Goal: Find specific page/section: Find specific page/section

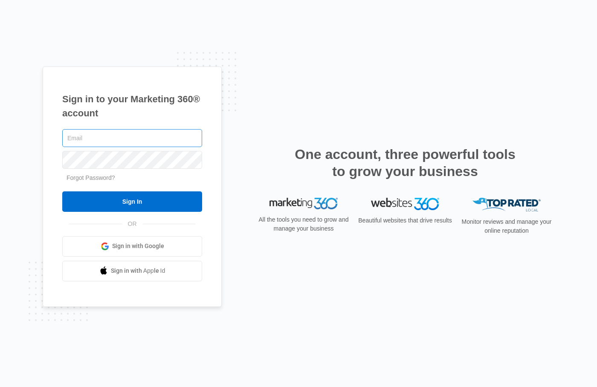
type input "cheyenne.CA@THECLOTHOPTION.ORG"
click at [102, 138] on input "cheyenne.CA@THECLOTHOPTION.ORG" at bounding box center [132, 138] width 140 height 18
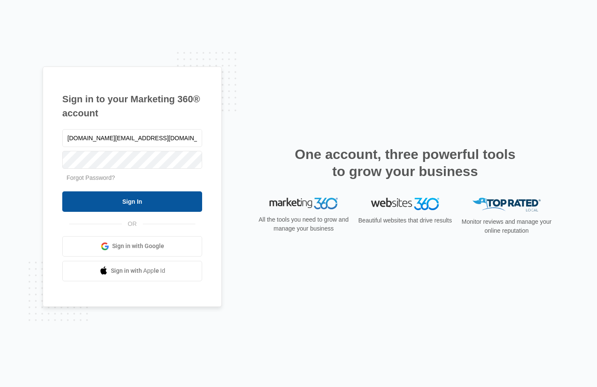
click at [81, 204] on input "Sign In" at bounding box center [132, 201] width 140 height 20
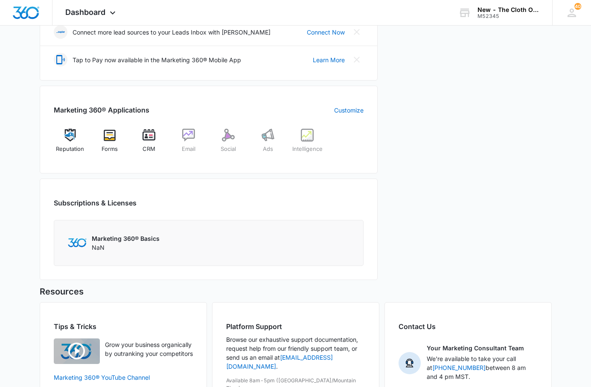
scroll to position [256, 0]
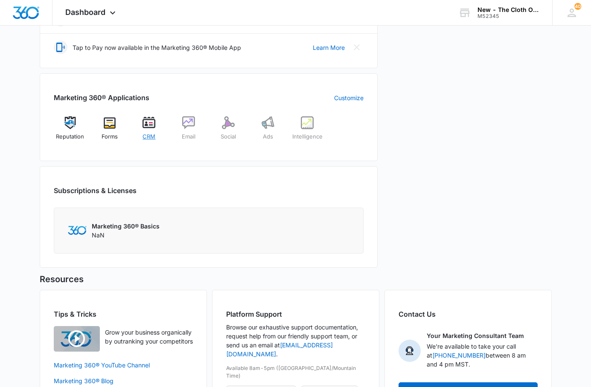
click at [151, 132] on div "CRM" at bounding box center [149, 131] width 33 height 30
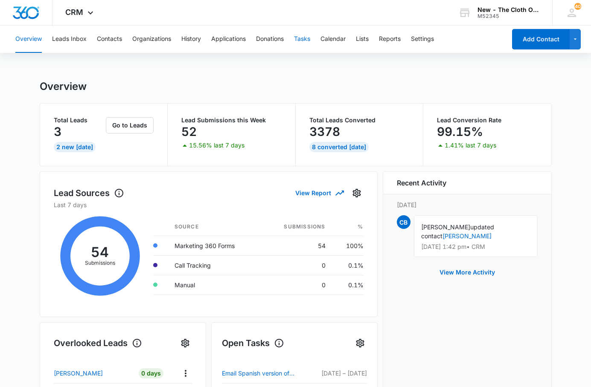
click at [308, 37] on button "Tasks" at bounding box center [302, 39] width 16 height 27
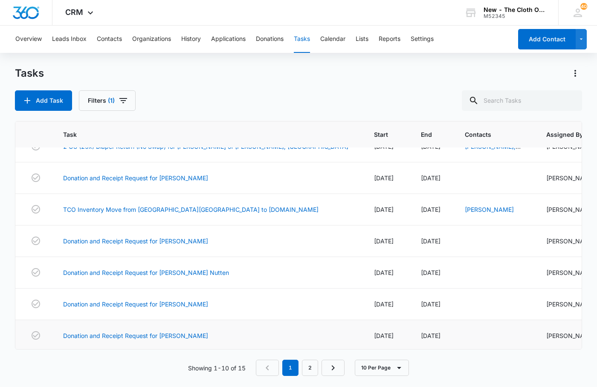
scroll to position [159, 0]
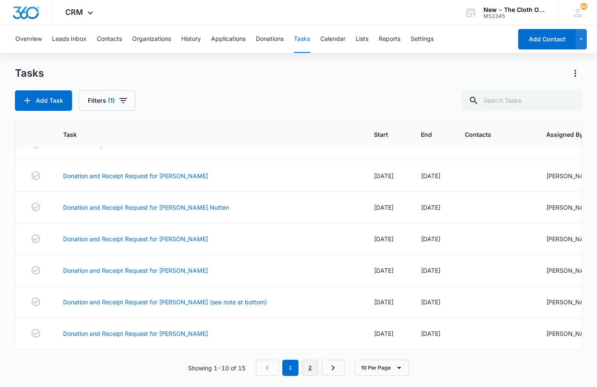
click at [307, 369] on link "2" at bounding box center [310, 368] width 16 height 16
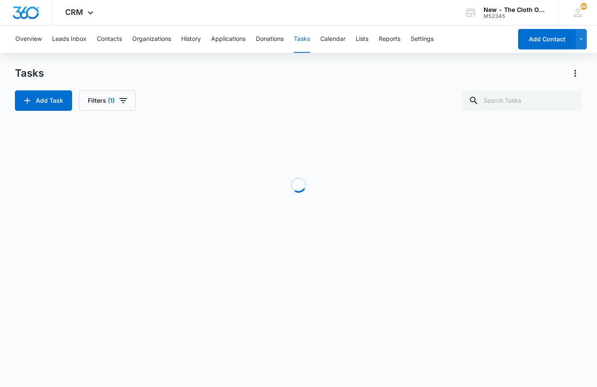
scroll to position [0, 0]
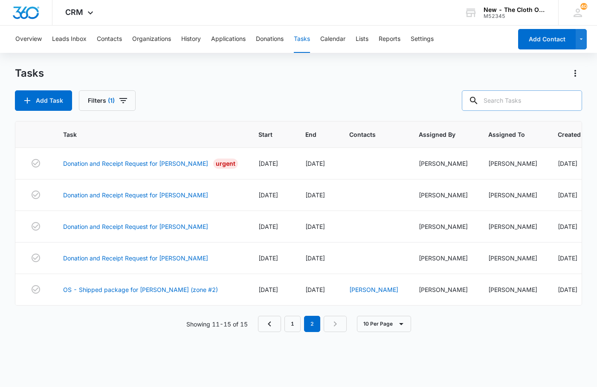
click at [519, 100] on input "text" at bounding box center [522, 100] width 120 height 20
type input "lennen"
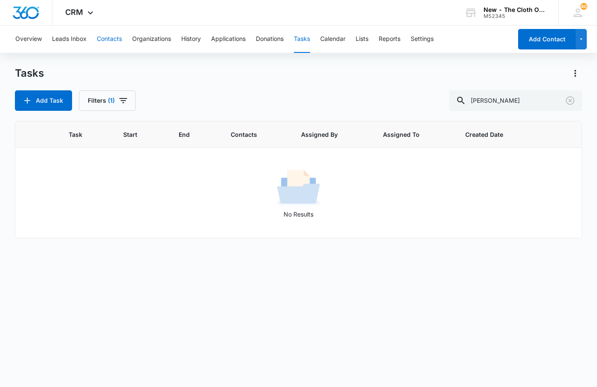
click at [107, 40] on button "Contacts" at bounding box center [109, 39] width 25 height 27
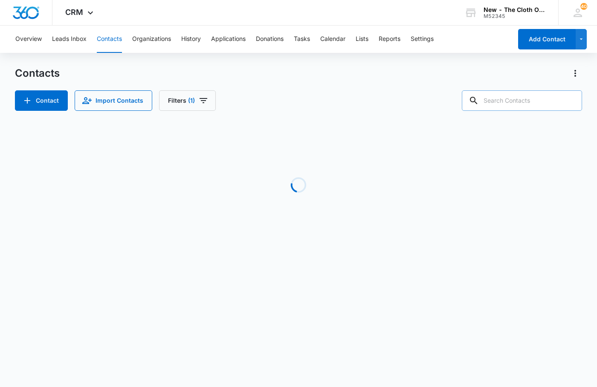
click at [518, 105] on input "text" at bounding box center [522, 100] width 120 height 20
type input "lennen"
click at [507, 101] on input "lennen" at bounding box center [515, 100] width 133 height 20
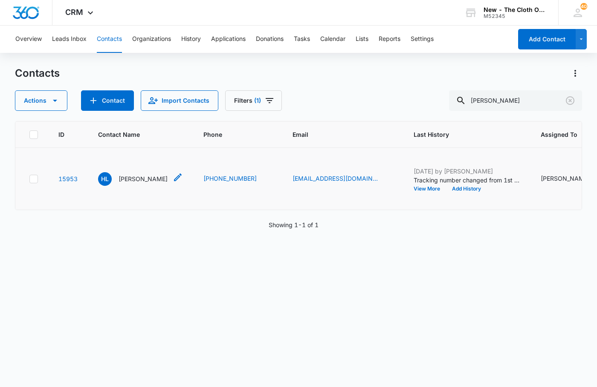
click at [134, 183] on p "Hannah Lennen" at bounding box center [143, 178] width 49 height 9
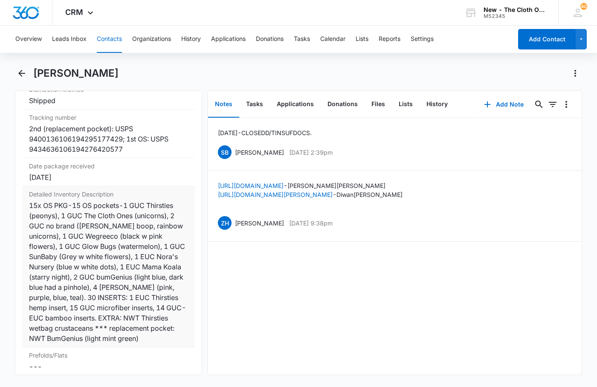
scroll to position [2141, 0]
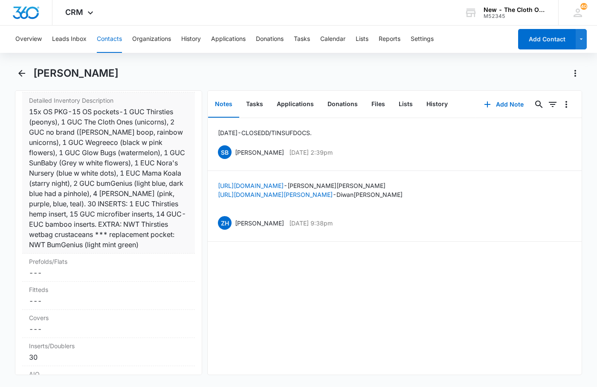
click at [137, 254] on div "Detailed Inventory Description Cancel Save Changes 15x OS PKG-15 OS pockets-1 G…" at bounding box center [108, 173] width 173 height 161
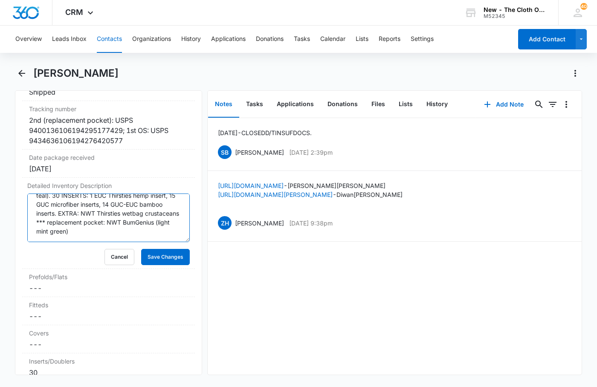
scroll to position [0, 0]
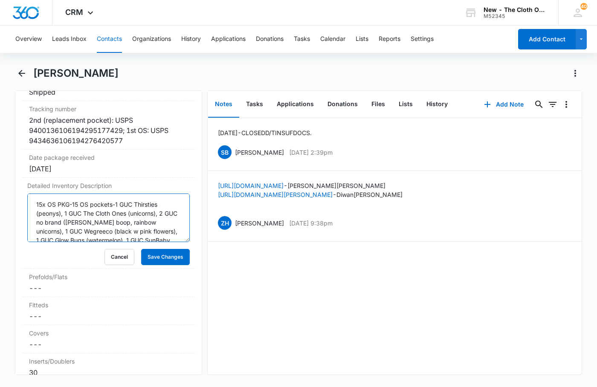
drag, startPoint x: 50, startPoint y: 226, endPoint x: -115, endPoint y: 153, distance: 180.6
click at [0, 153] on html "CRM Apps Reputation Forms CRM Email Social Ads Intelligence Brand Settings New …" at bounding box center [298, 193] width 597 height 387
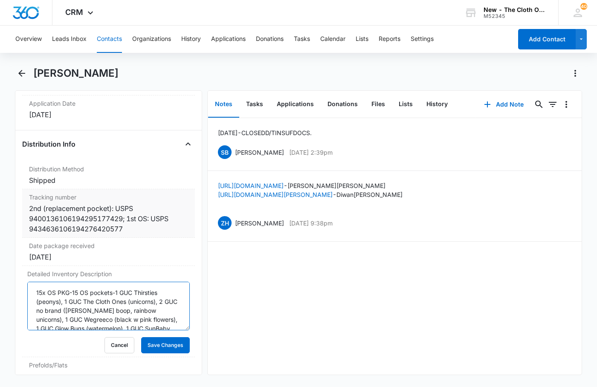
scroll to position [1971, 0]
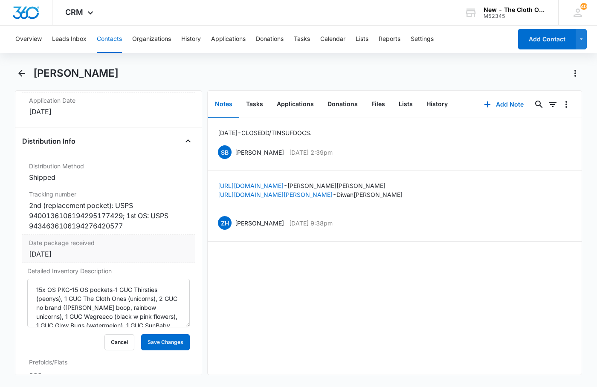
click at [124, 231] on div "2nd (replacement pocket): USPS 9400136106194295177429; 1st OS: USPS 94346361061…" at bounding box center [108, 215] width 159 height 31
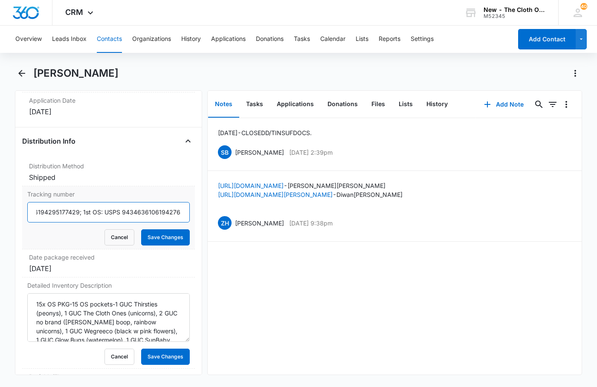
scroll to position [0, 152]
drag, startPoint x: 131, startPoint y: 239, endPoint x: 53, endPoint y: 240, distance: 77.6
click at [53, 223] on input "2nd (replacement pocket): USPS 9400136106194295177429; 1st OS: USPS 94346361061…" at bounding box center [108, 212] width 162 height 20
drag, startPoint x: 239, startPoint y: 104, endPoint x: 263, endPoint y: 105, distance: 24.3
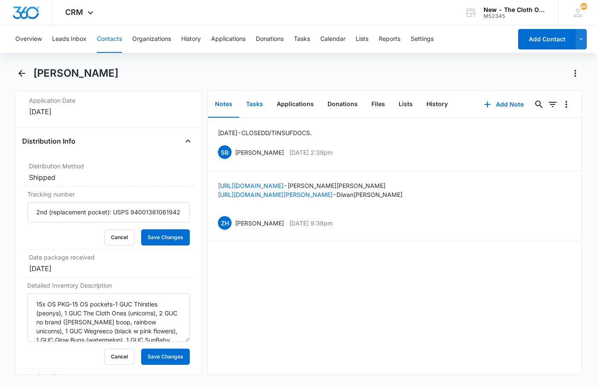
click at [245, 104] on button "Tasks" at bounding box center [254, 104] width 31 height 26
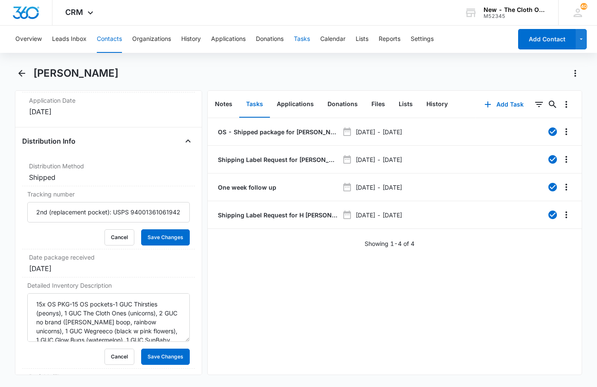
click at [301, 38] on button "Tasks" at bounding box center [302, 39] width 16 height 27
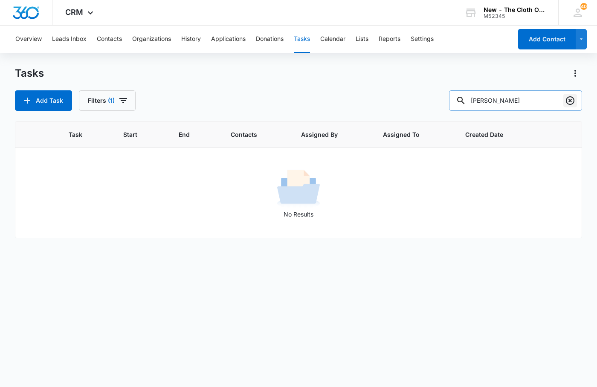
click at [571, 101] on icon "Clear" at bounding box center [570, 100] width 9 height 9
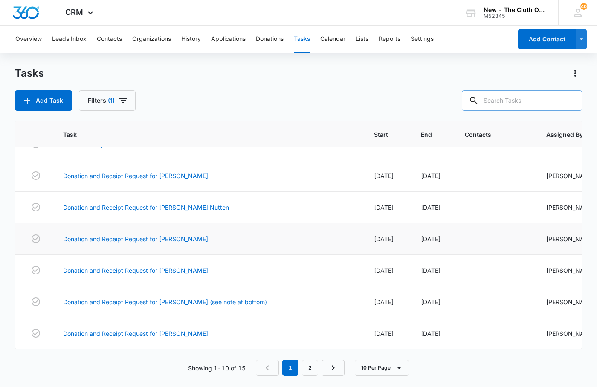
scroll to position [159, 0]
click at [314, 368] on link "2" at bounding box center [310, 368] width 16 height 16
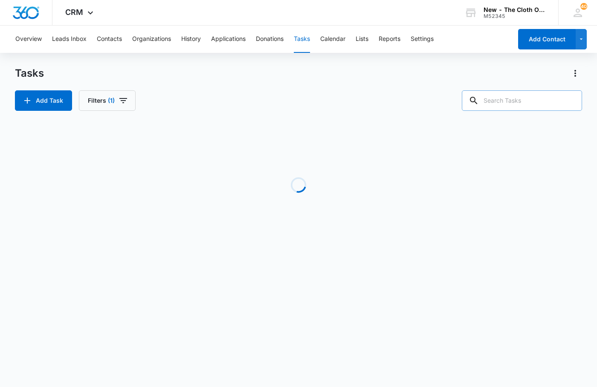
scroll to position [0, 0]
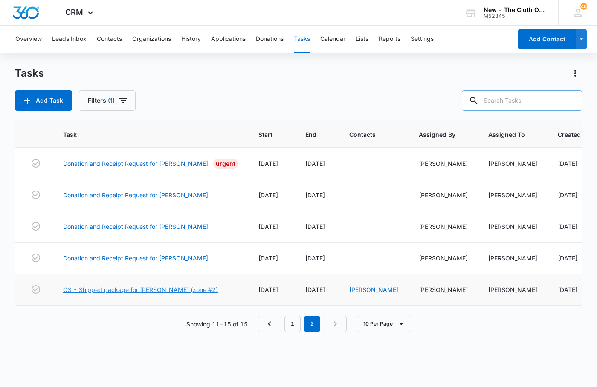
click at [130, 294] on link "OS - Shipped package for [PERSON_NAME] (zone #2)" at bounding box center [140, 289] width 155 height 9
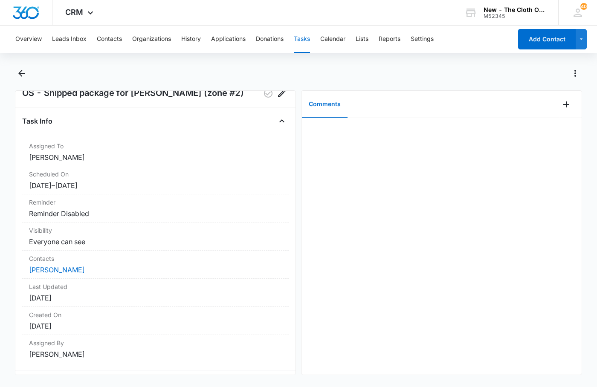
scroll to position [42, 0]
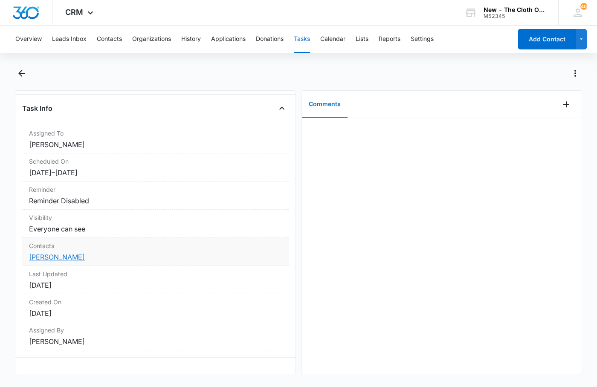
click at [64, 253] on link "[PERSON_NAME]" at bounding box center [57, 257] width 56 height 9
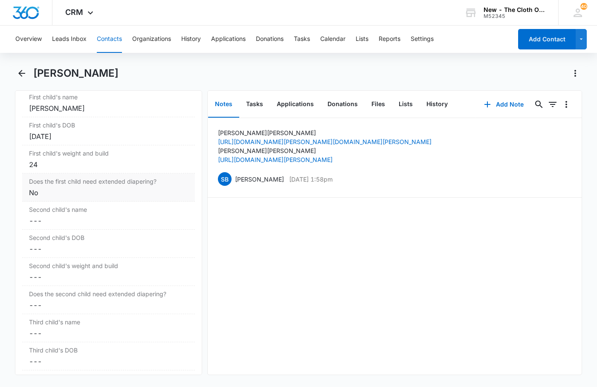
scroll to position [1066, 0]
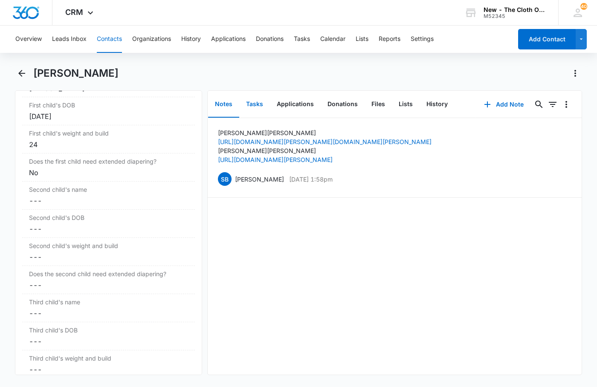
click at [257, 104] on button "Tasks" at bounding box center [254, 104] width 31 height 26
